Goal: Task Accomplishment & Management: Complete application form

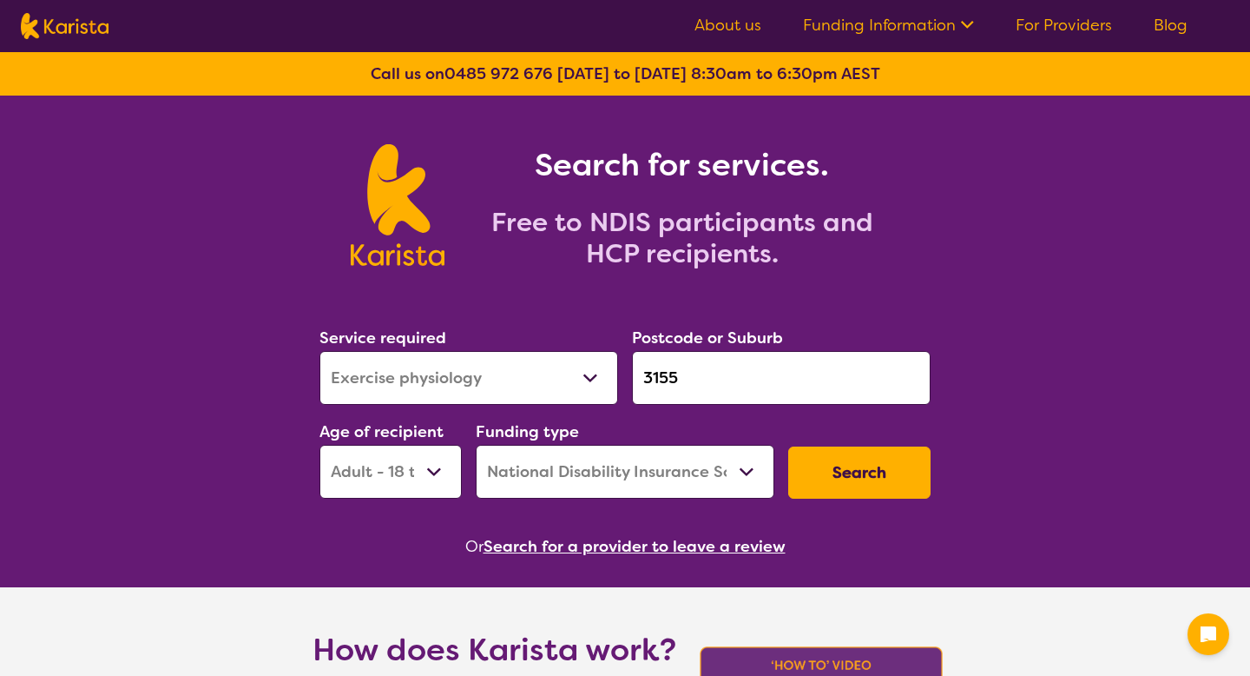
select select "Exercise physiology"
select select "AD"
select select "NDIS"
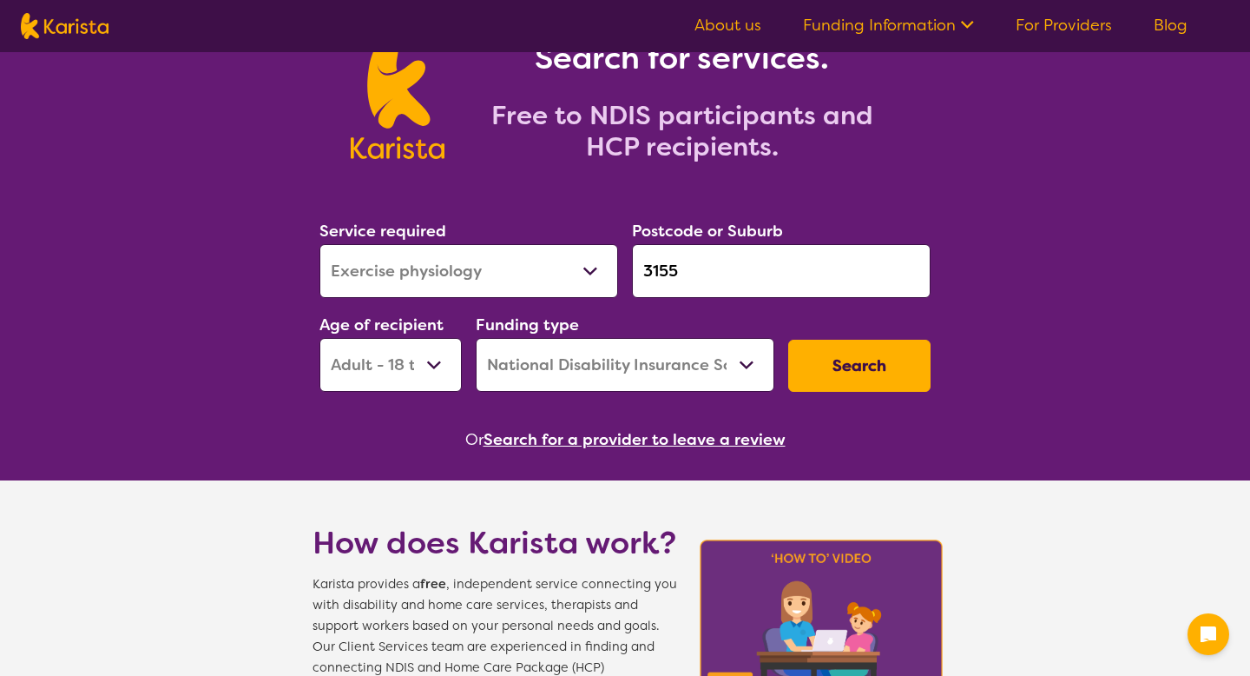
scroll to position [184, 0]
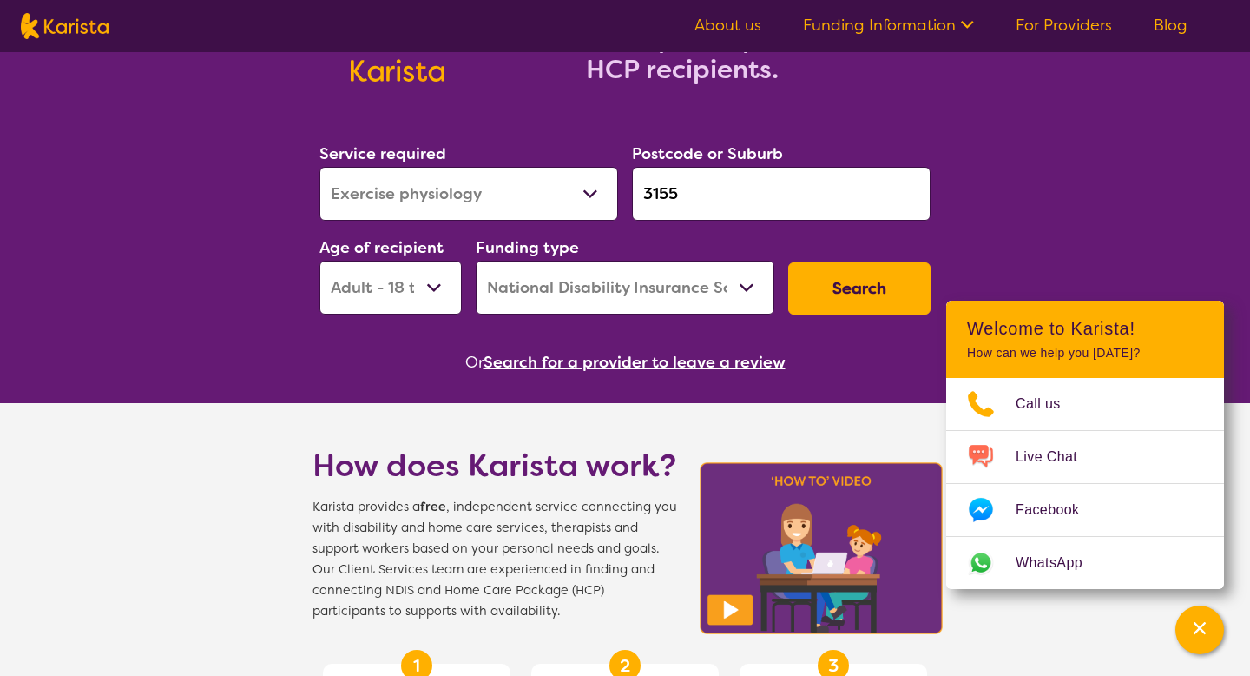
click at [870, 274] on button "Search" at bounding box center [859, 288] width 142 height 52
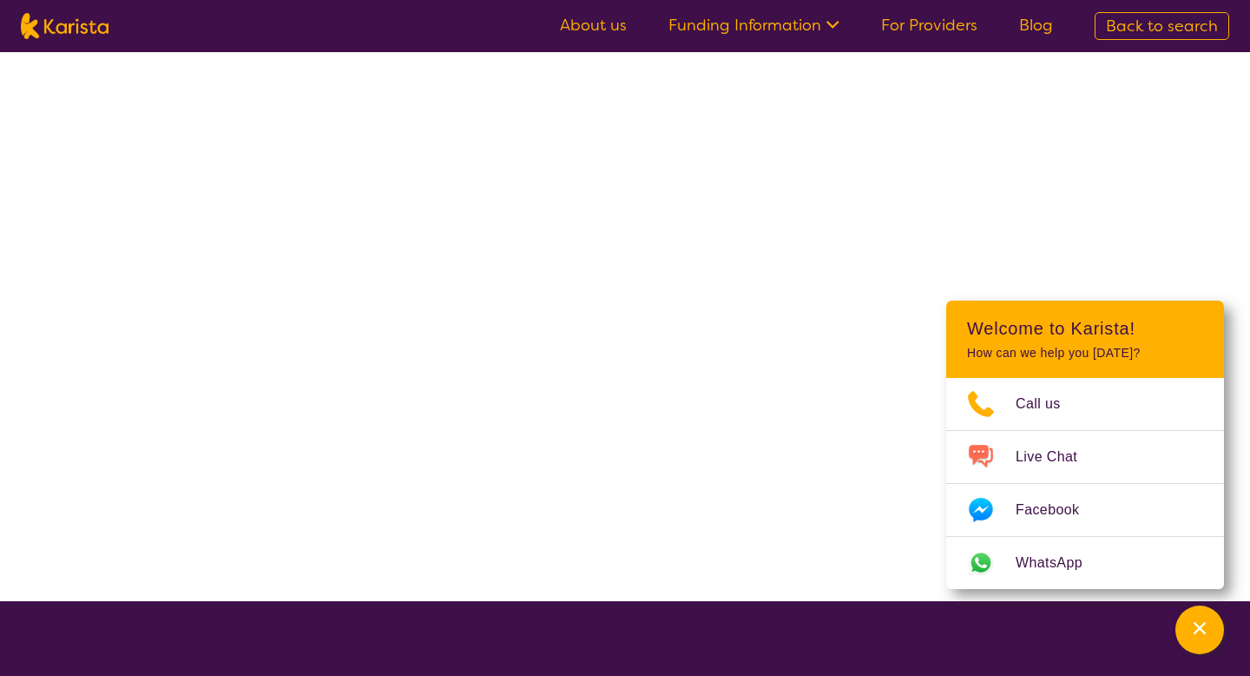
select select "NDIS"
select select "Exercise physiology"
select select "AD"
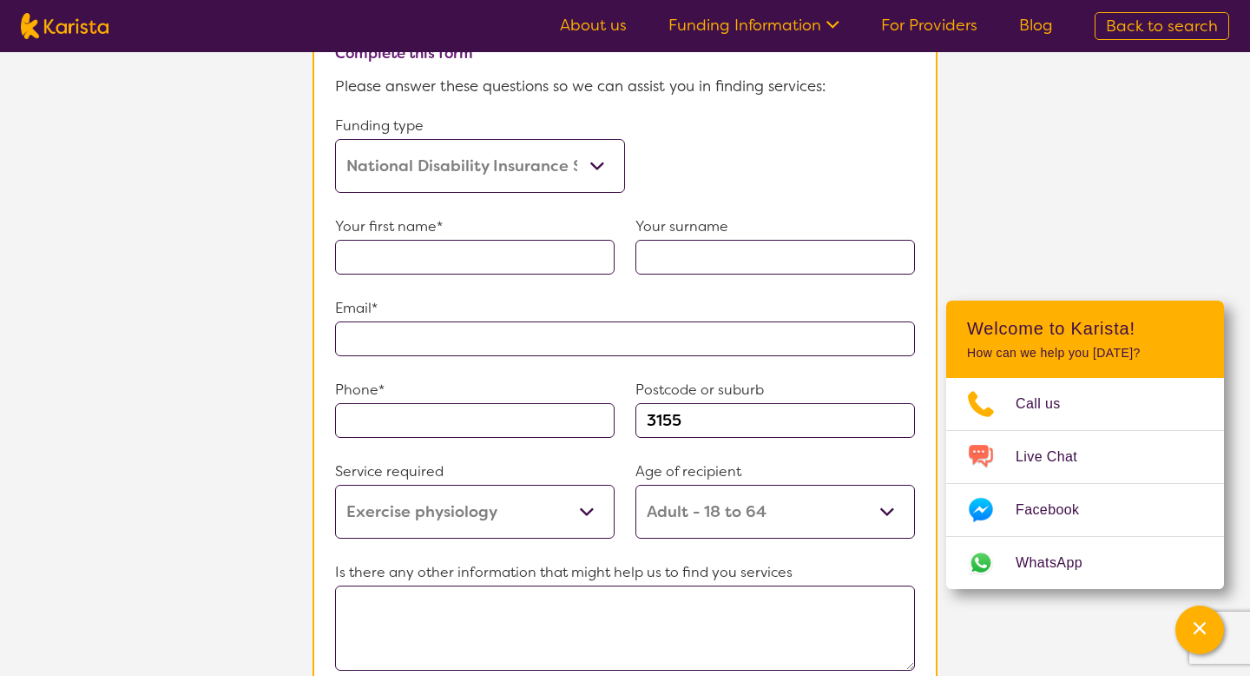
scroll to position [1066, 0]
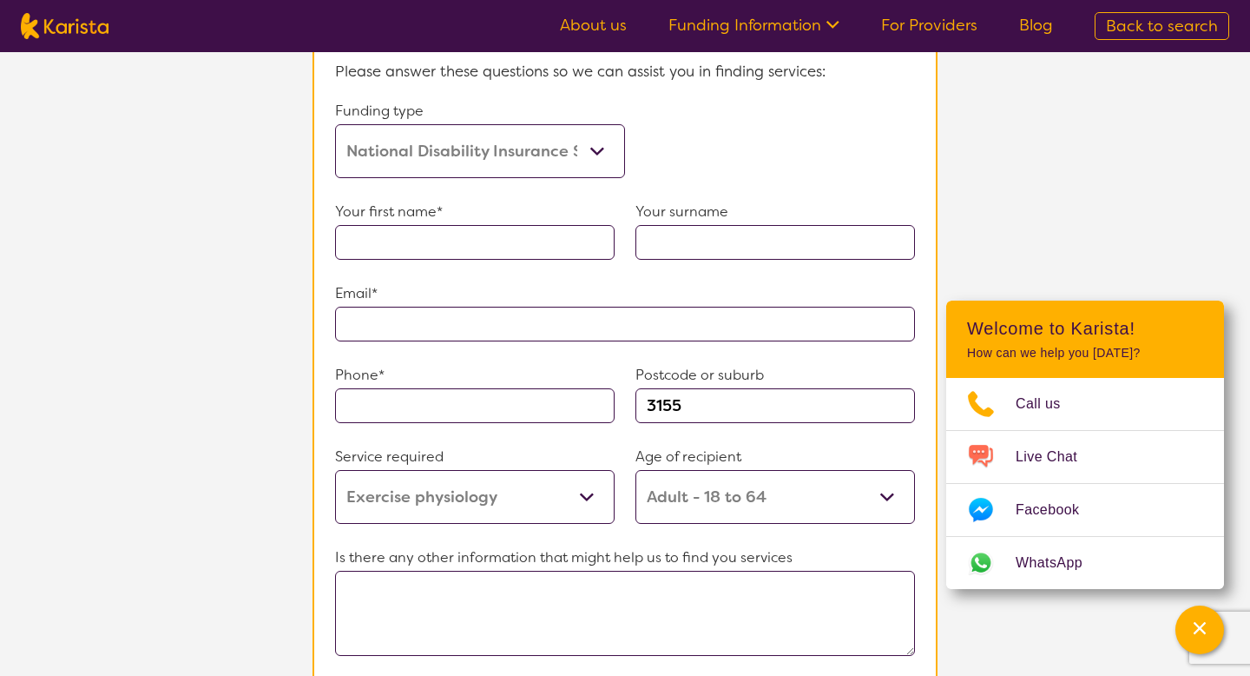
click at [941, 31] on link "For Providers" at bounding box center [929, 25] width 96 height 21
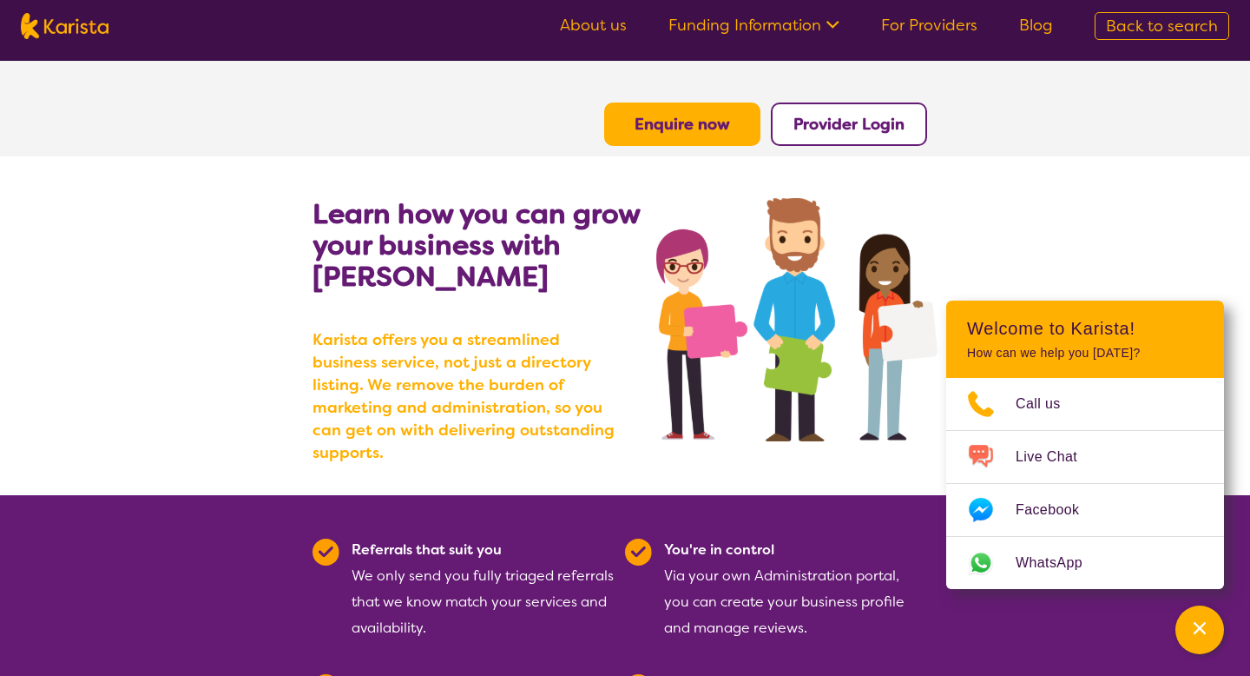
click at [707, 115] on b "Enquire now" at bounding box center [683, 124] width 96 height 21
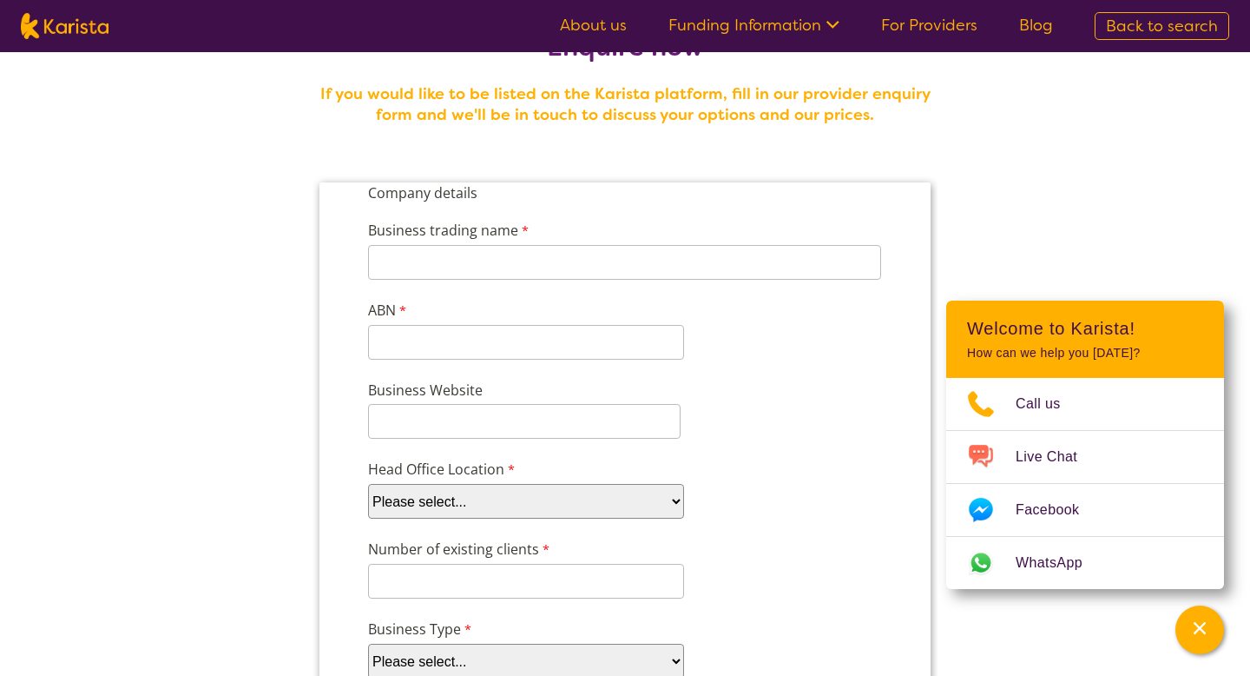
scroll to position [187, 0]
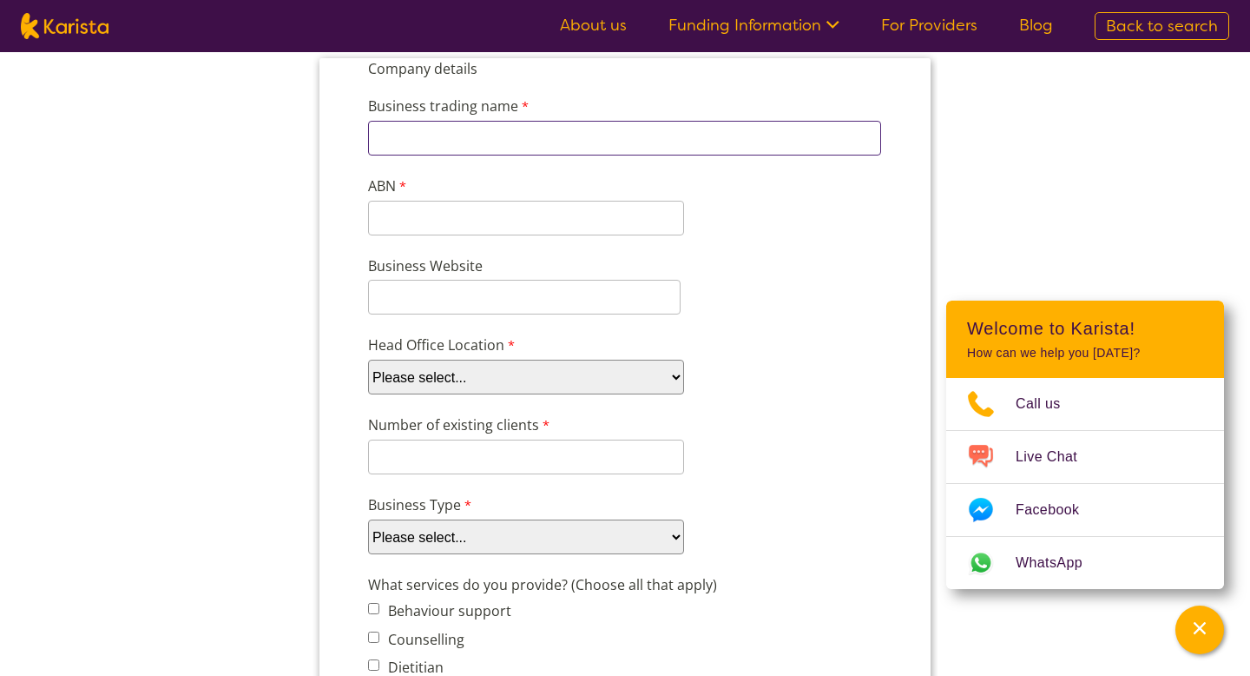
click at [636, 143] on input "Business trading name" at bounding box center [624, 138] width 513 height 35
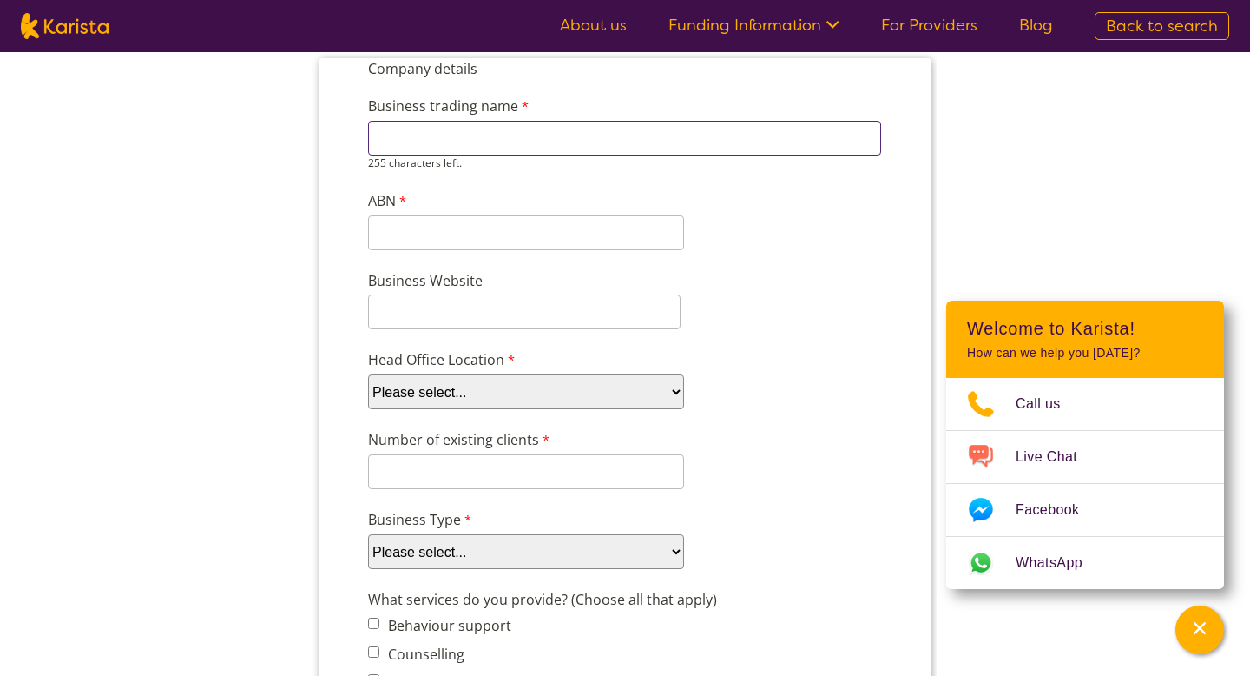
paste input "18 118 940 063"
type input "18 118 940 063"
click at [432, 241] on div "11 characters left." at bounding box center [526, 232] width 316 height 35
click at [469, 132] on input "18 118 940 063" at bounding box center [624, 138] width 513 height 35
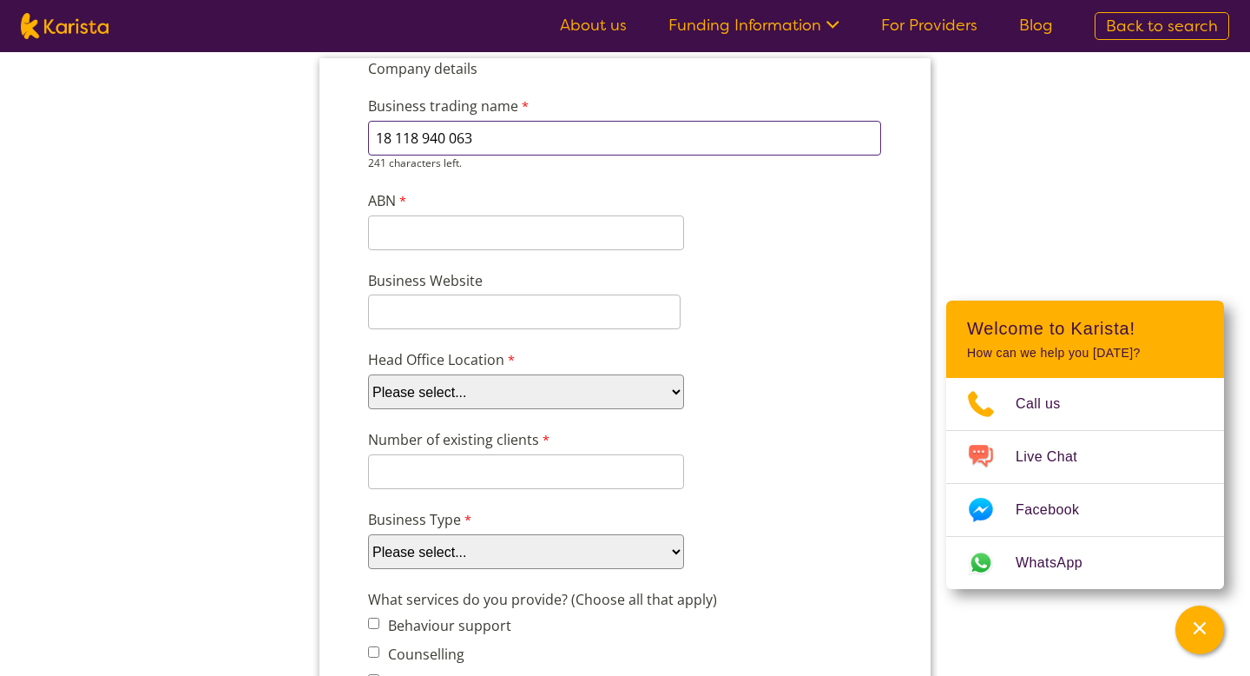
click at [469, 132] on input "18 118 940 063" at bounding box center [624, 138] width 513 height 35
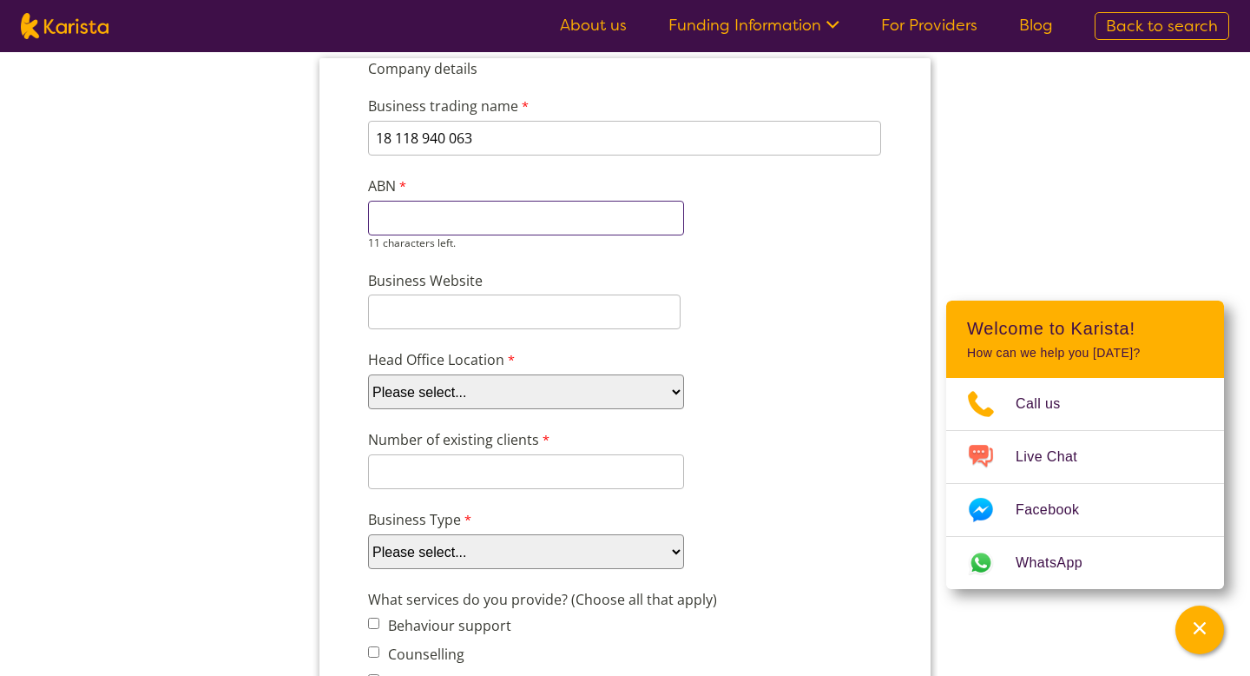
click at [430, 233] on input "ABN" at bounding box center [526, 218] width 316 height 35
paste input "18 118 940"
click at [485, 137] on input "18 118 940 063" at bounding box center [624, 138] width 513 height 35
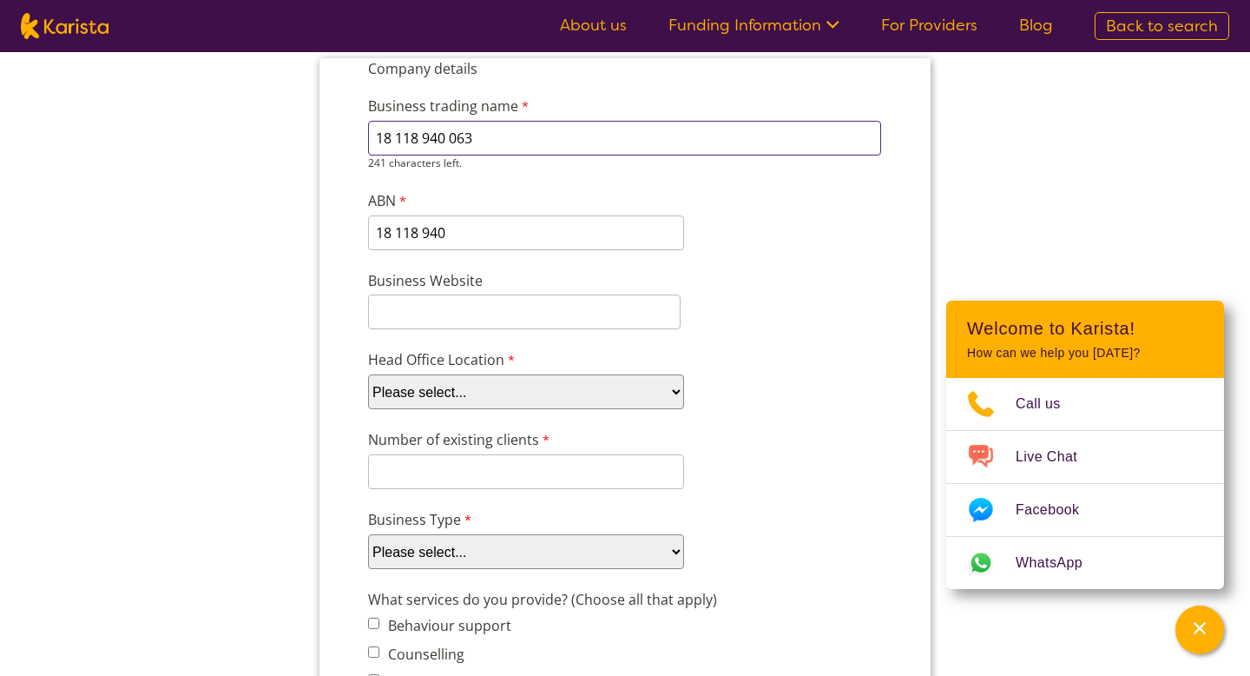
click at [485, 137] on input "18 118 940 063" at bounding box center [624, 138] width 513 height 35
click at [464, 241] on div "18 118 940 0 characters left." at bounding box center [526, 232] width 316 height 35
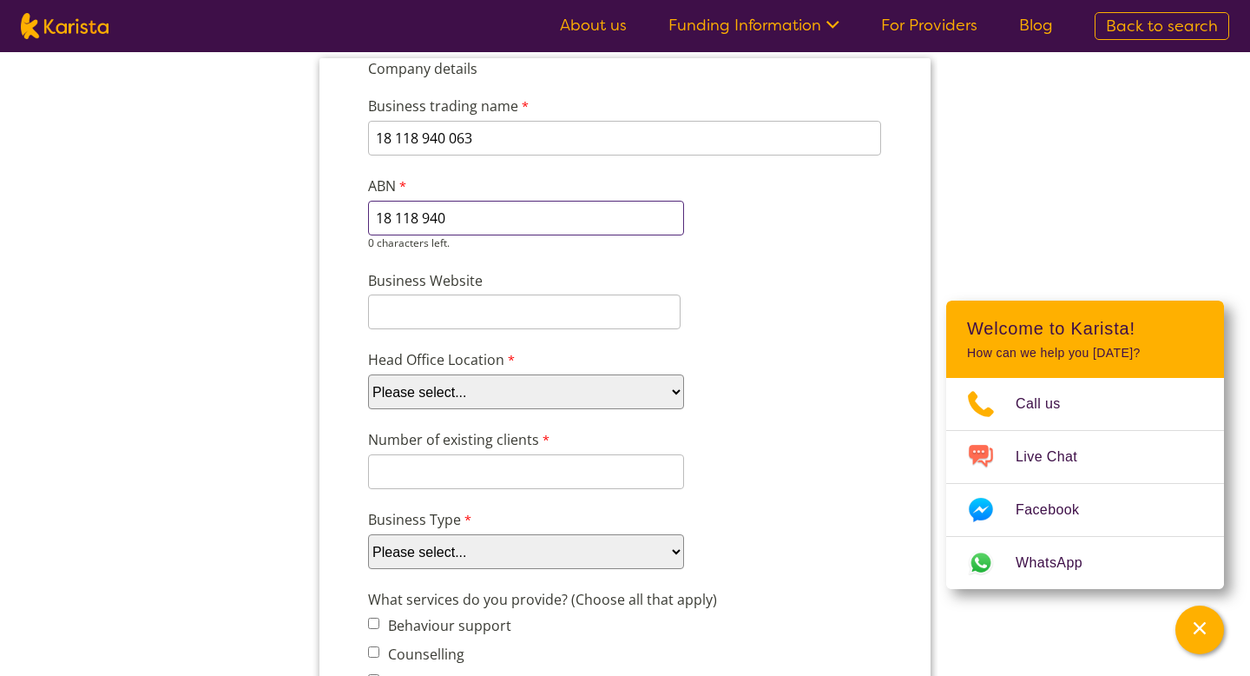
click at [465, 216] on input "18 118 940" at bounding box center [526, 218] width 316 height 35
type input "18118940063"
click at [511, 136] on input "18 118 940 063" at bounding box center [624, 138] width 513 height 35
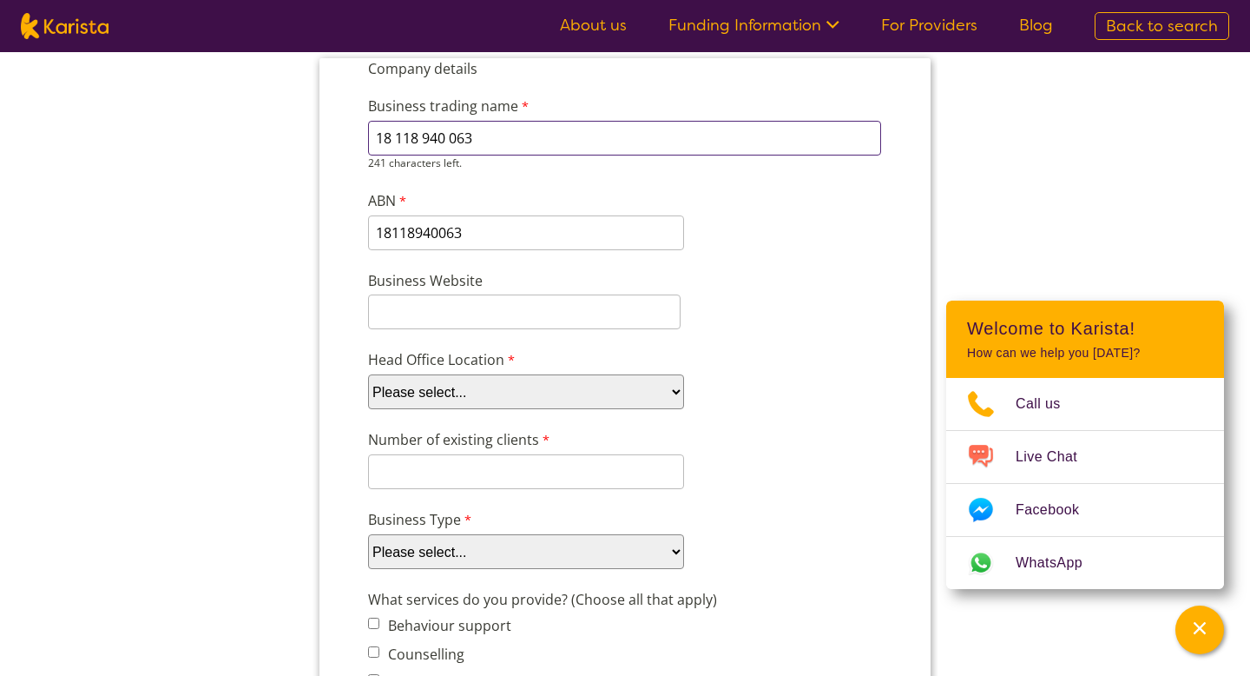
click at [511, 136] on input "18 118 940 063" at bounding box center [624, 138] width 513 height 35
type input "Knox Leisureworks"
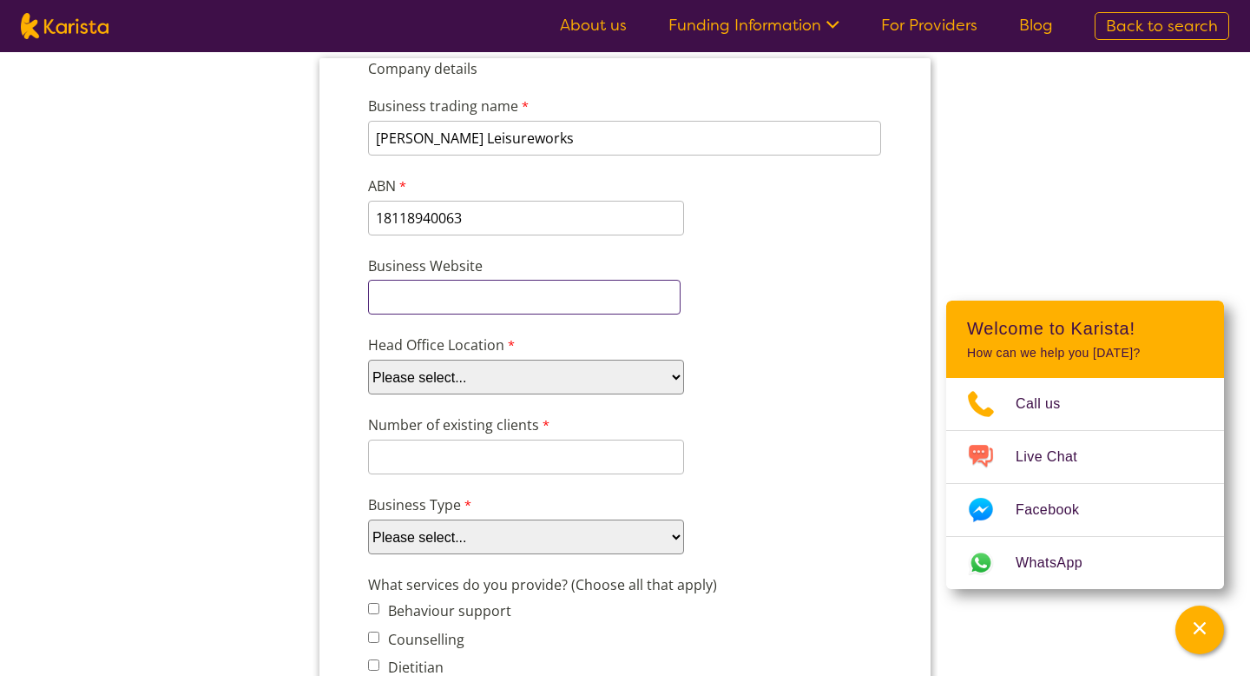
click at [538, 301] on input "Business Website" at bounding box center [524, 297] width 313 height 35
paste input "https://www.knoxleisureworks.com.au/"
type input "https://www.knoxleisureworks.com.au/"
click at [786, 301] on div "Business Website https://www.knoxleisureworks.com.au/" at bounding box center [625, 285] width 528 height 66
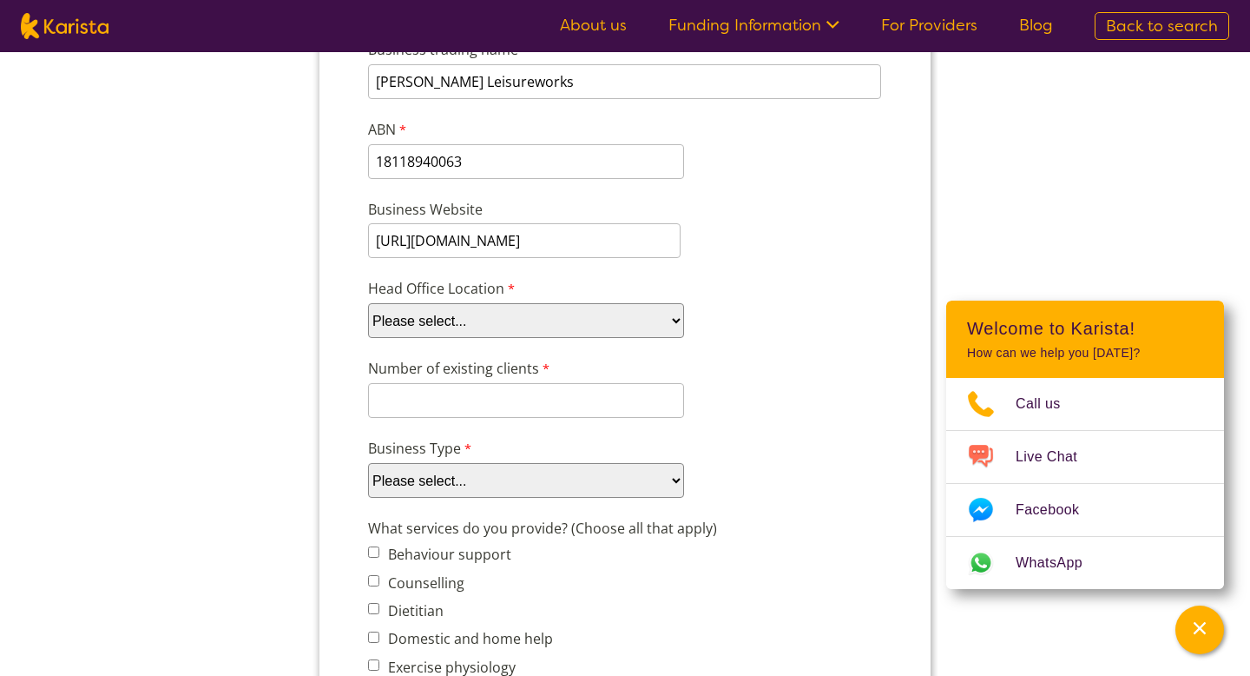
scroll to position [262, 0]
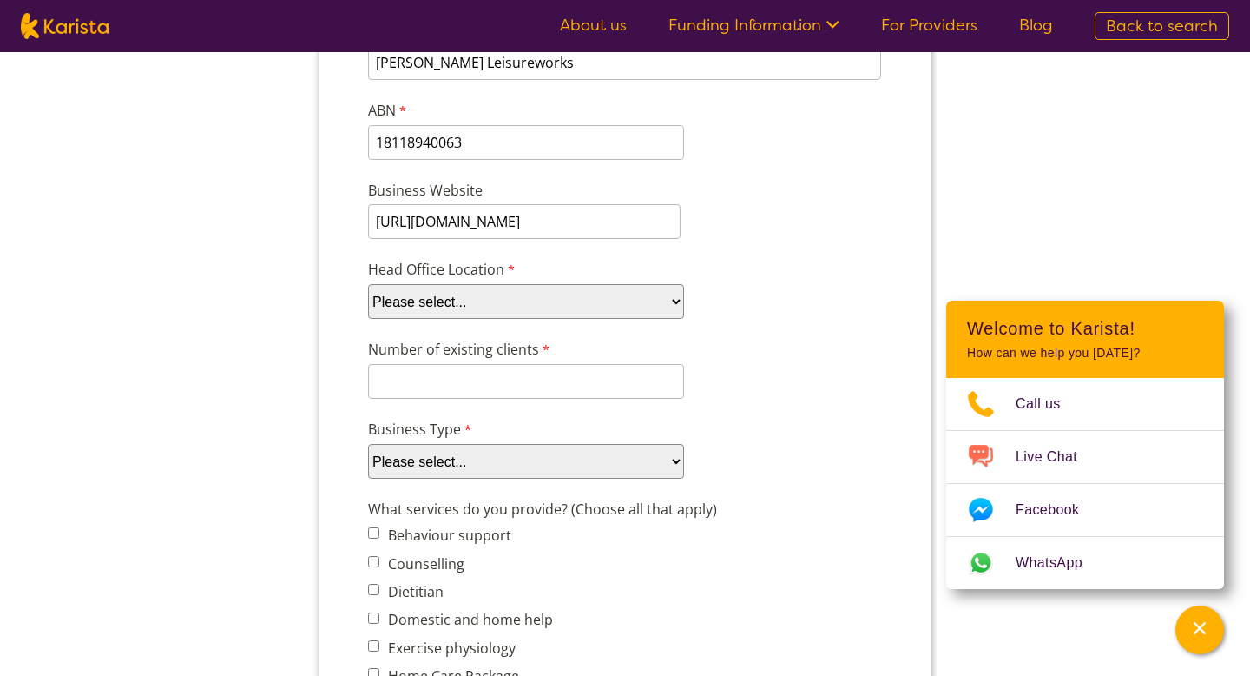
click at [563, 313] on select "Please select... ACT NSW NT QLD SA TAS VIC WA" at bounding box center [526, 301] width 316 height 35
select select "tfa_100"
click at [368, 313] on select "Please select... ACT NSW NT QLD SA TAS VIC WA" at bounding box center [526, 301] width 316 height 35
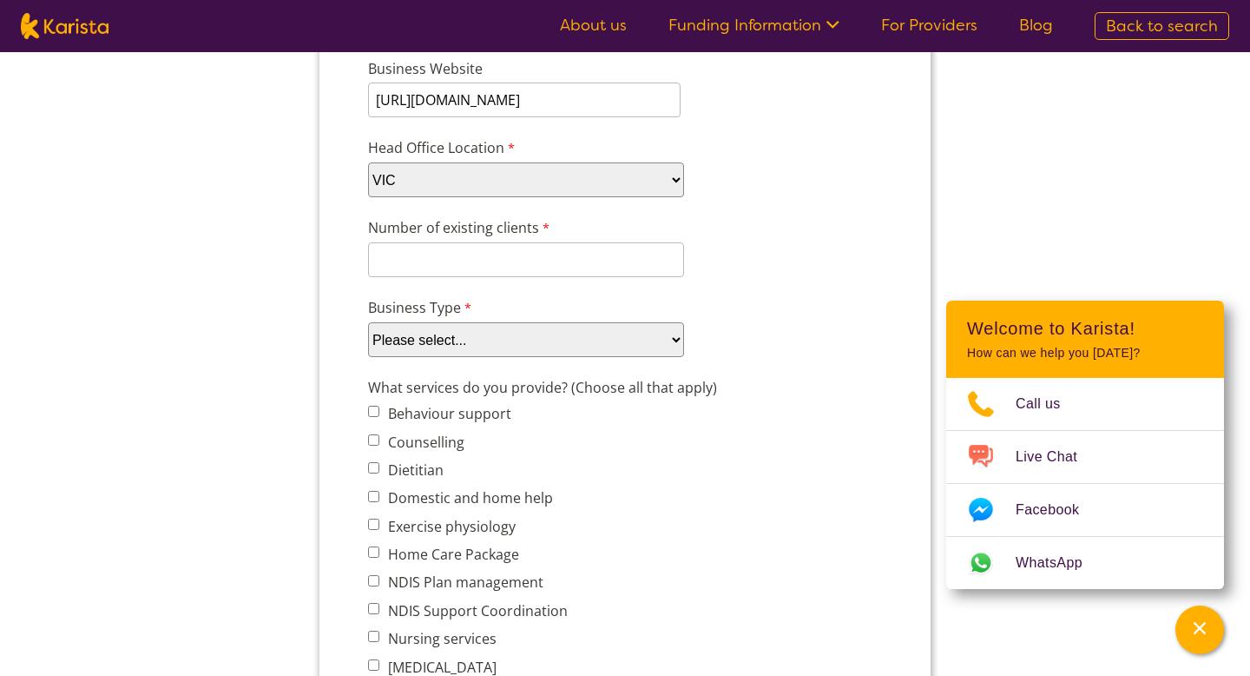
scroll to position [403, 0]
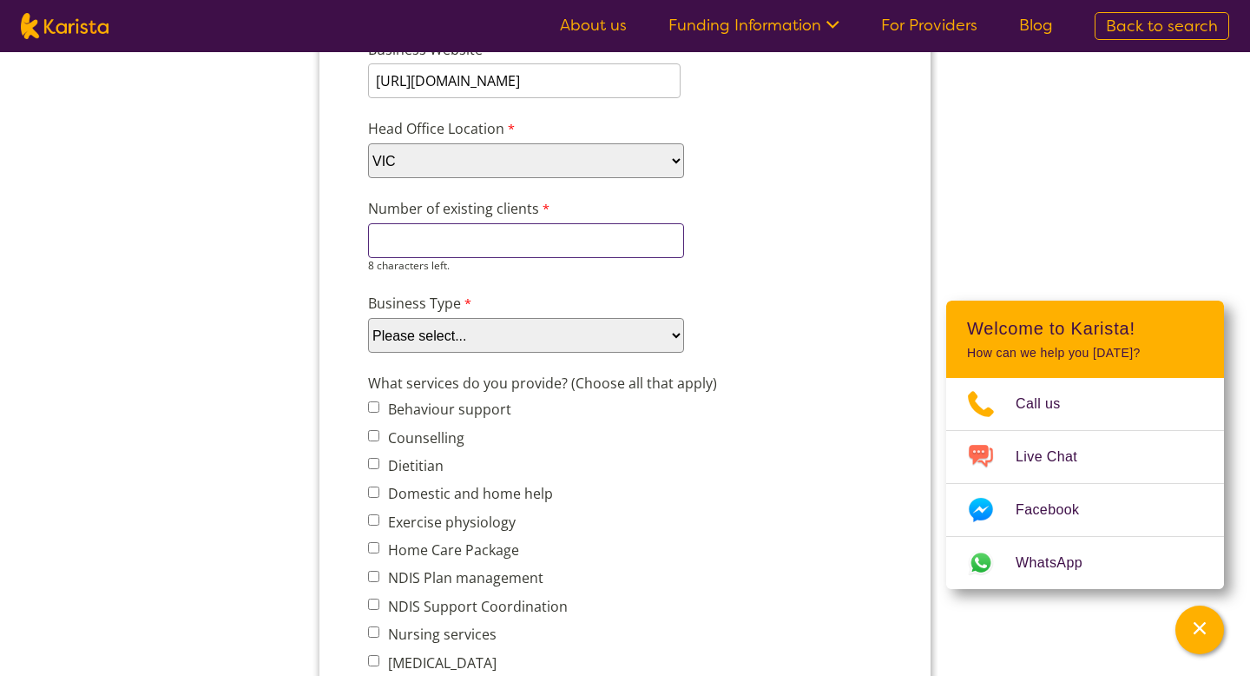
click at [537, 239] on input "Number of existing clients" at bounding box center [526, 240] width 316 height 35
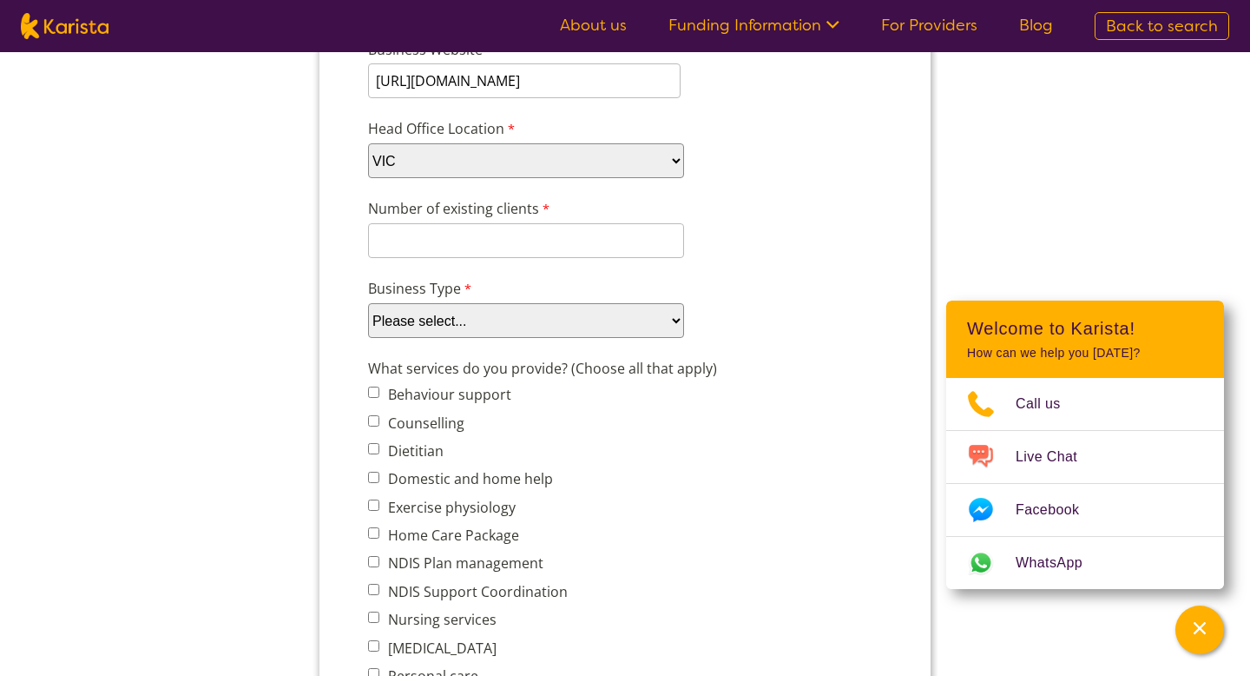
click at [751, 231] on div "Number of existing clients 8 characters left." at bounding box center [625, 228] width 528 height 67
click at [564, 303] on select "Please select... Company Individual/Sole Trader Other (please specify)" at bounding box center [526, 320] width 316 height 35
select select "tfa_87"
click at [368, 338] on select "Please select... Company Individual/Sole Trader Other (please specify)" at bounding box center [526, 320] width 316 height 35
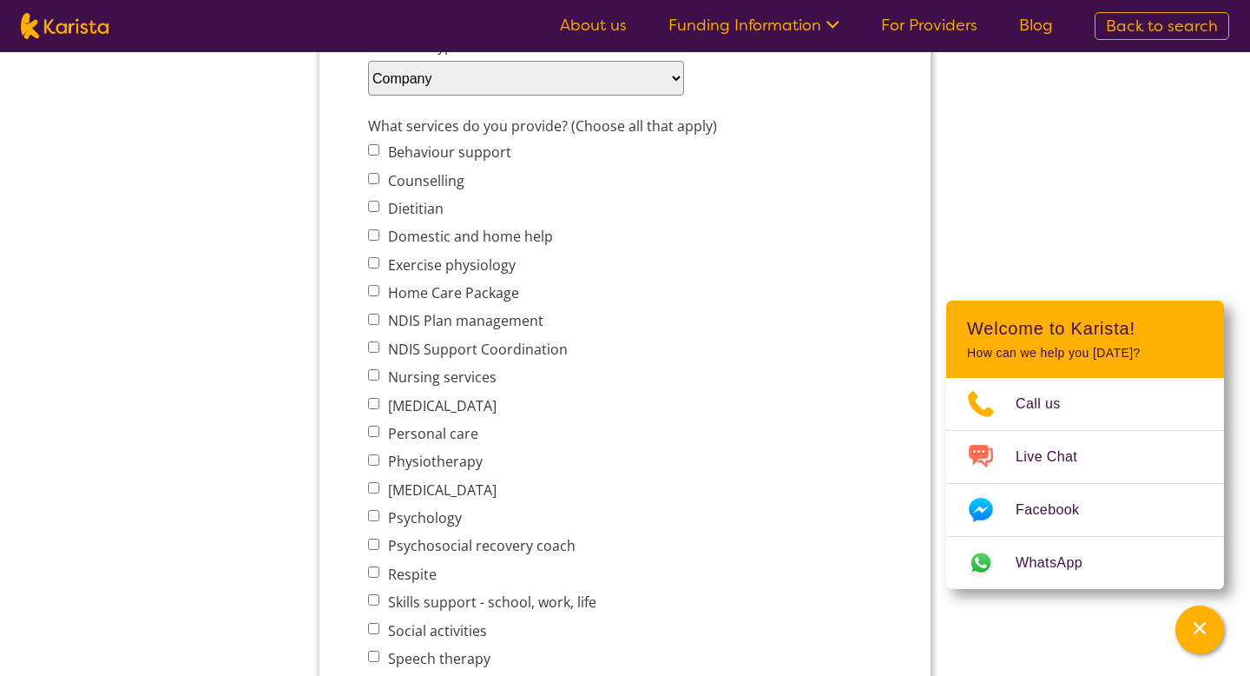
scroll to position [651, 0]
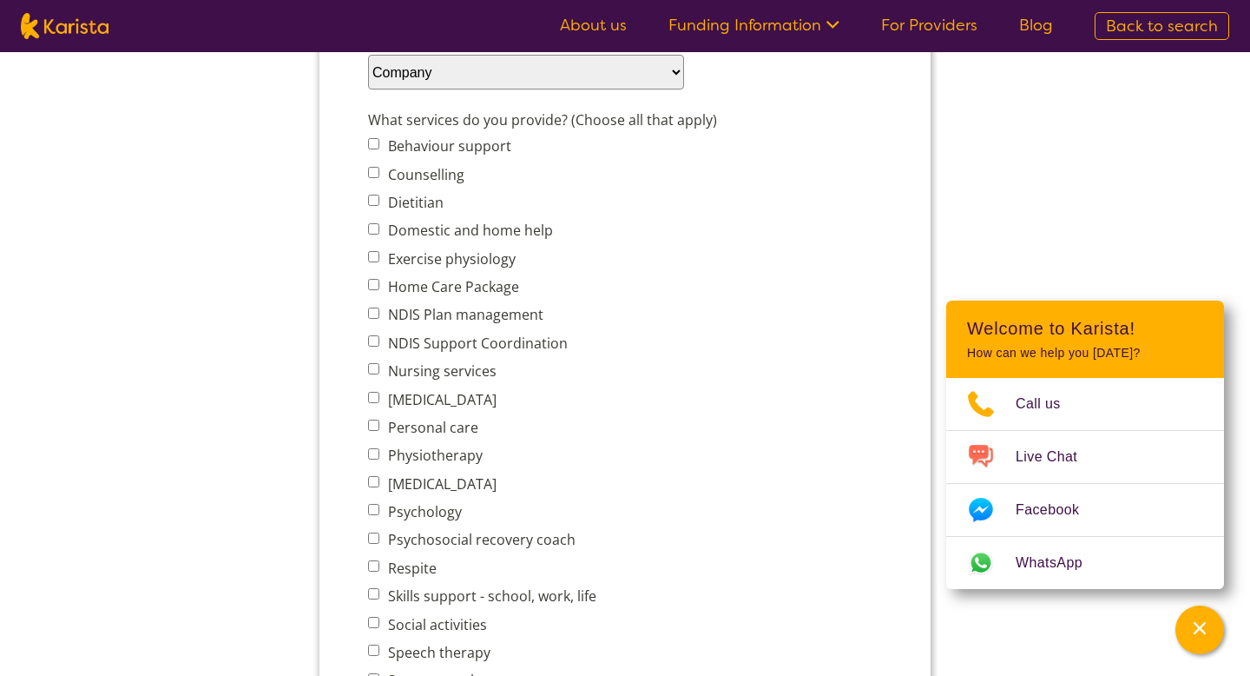
click at [378, 252] on input "Exercise physiology" at bounding box center [373, 256] width 11 height 11
checkbox input "true"
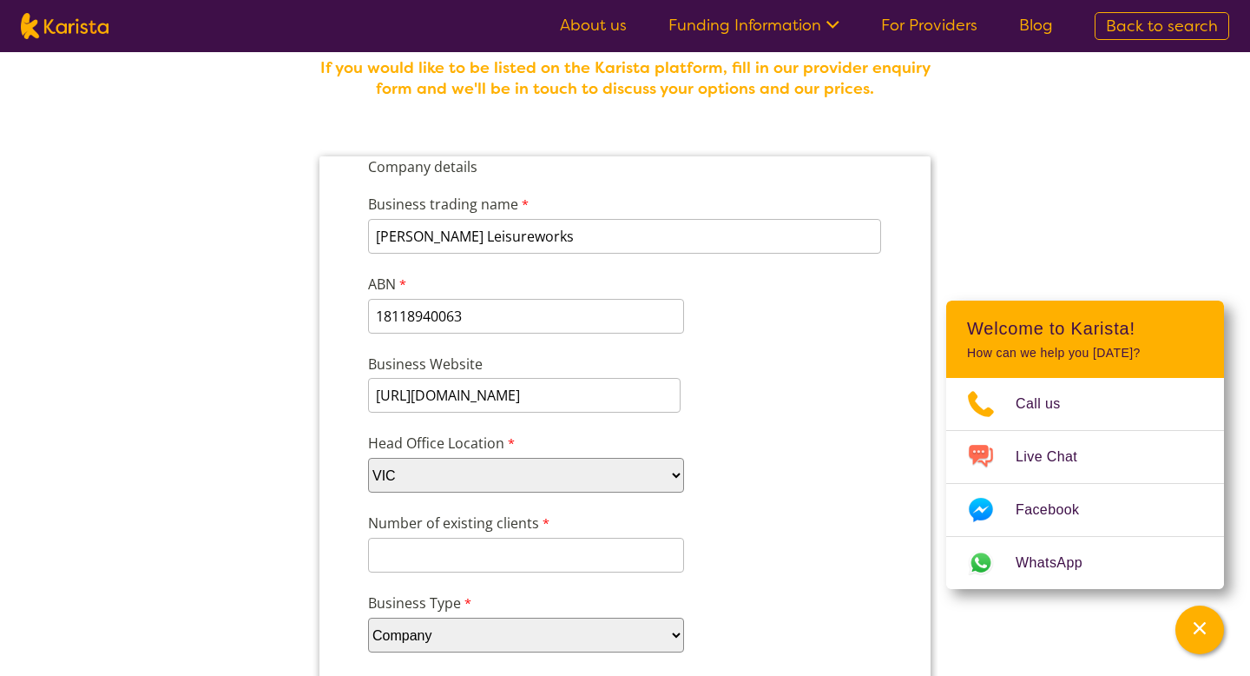
scroll to position [209, 0]
